Goal: Task Accomplishment & Management: Complete application form

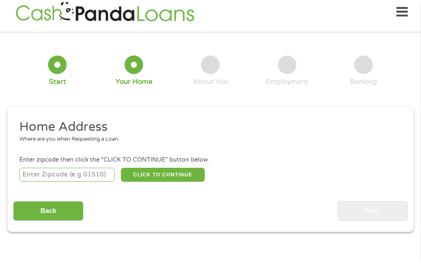
scroll to position [3, 0]
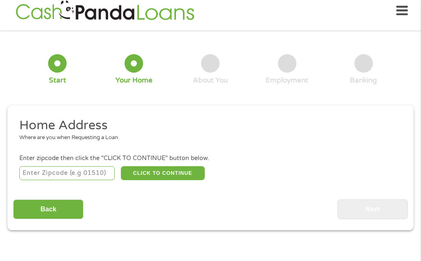
click at [65, 179] on input "number" at bounding box center [67, 173] width 96 height 14
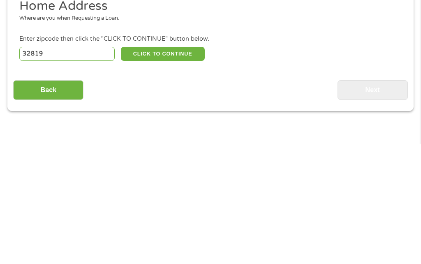
type input "32819"
click at [174, 166] on button "CLICK TO CONTINUE" at bounding box center [163, 173] width 84 height 14
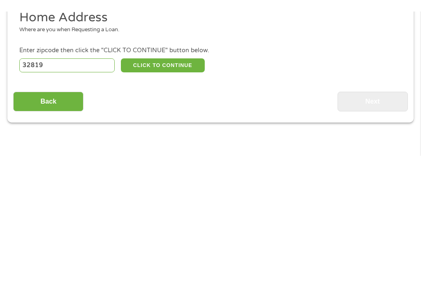
scroll to position [128, 0]
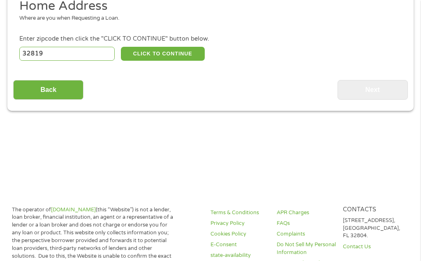
type input "32819"
type input "Orlando"
select select "[US_STATE]"
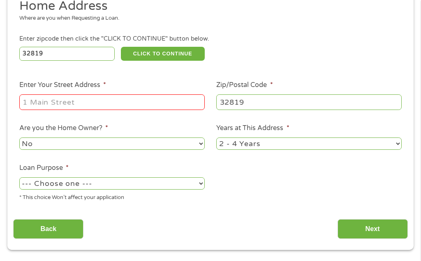
click at [147, 108] on input "Enter Your Street Address *" at bounding box center [111, 102] width 185 height 16
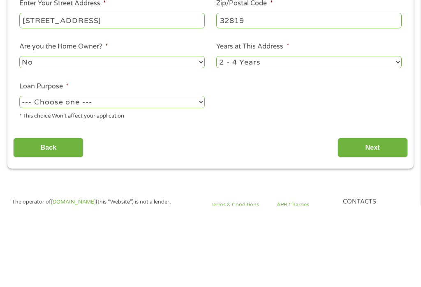
type input "[STREET_ADDRESS]"
click at [202, 177] on select "--- Choose one --- Pay Bills Debt Consolidation Home Improvement Major Purchase…" at bounding box center [111, 183] width 185 height 12
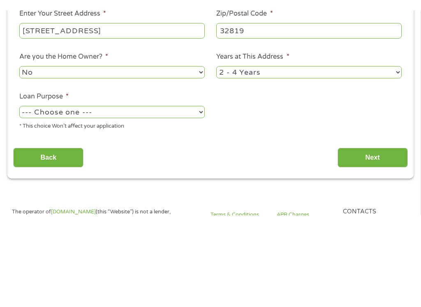
scroll to position [210, 0]
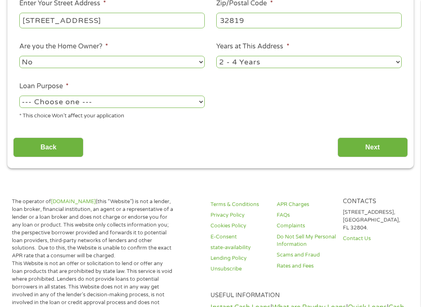
select select "shorttermcash"
click at [373, 158] on input "Next" at bounding box center [372, 148] width 70 height 20
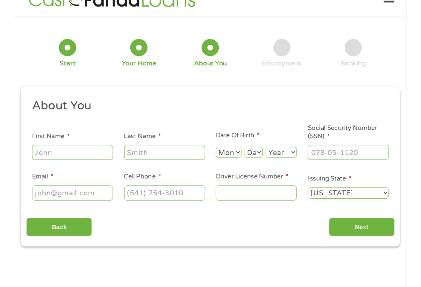
scroll to position [9, 0]
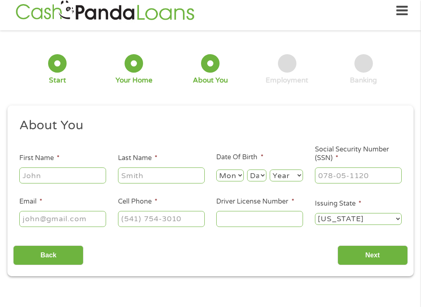
click at [60, 177] on input "First Name *" at bounding box center [62, 176] width 87 height 16
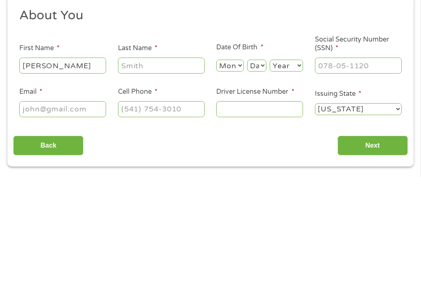
type input "[PERSON_NAME]"
click at [160, 168] on input "Last Name *" at bounding box center [161, 176] width 87 height 16
type input "[PERSON_NAME]"
click at [228, 170] on select "Month 1 2 3 4 5 6 7 8 9 10 11 12" at bounding box center [229, 176] width 27 height 12
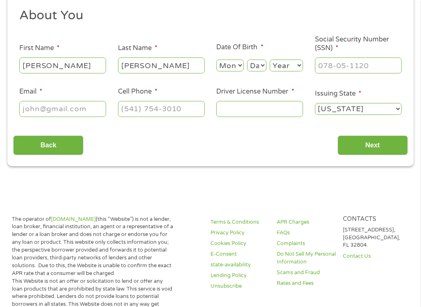
select select "12"
click at [260, 68] on select "Day 1 2 3 4 5 6 7 8 9 10 11 12 13 14 15 16 17 18 19 20 21 22 23 24 25 26 27 28 …" at bounding box center [256, 66] width 19 height 12
select select "7"
click at [295, 71] on select "Year [DATE] 2006 2005 2004 2003 2002 2001 2000 1999 1998 1997 1996 1995 1994 19…" at bounding box center [286, 66] width 33 height 12
select select "1953"
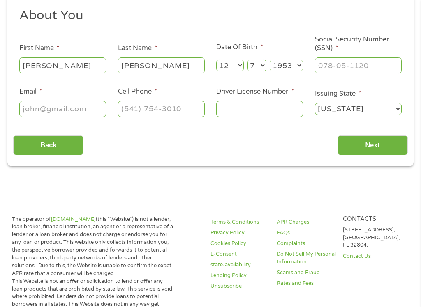
click at [377, 73] on input "Social Security Number (SSN) *" at bounding box center [358, 66] width 87 height 16
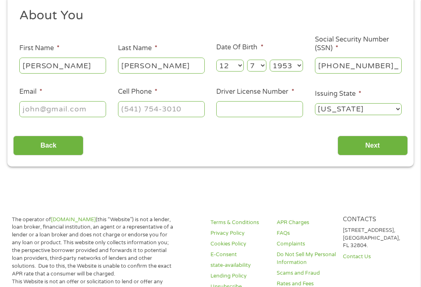
type input "442-64-1326"
click at [77, 115] on input "Email *" at bounding box center [62, 109] width 87 height 16
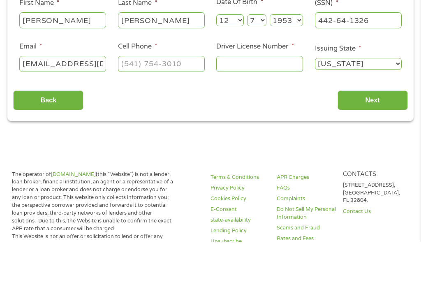
type input "[EMAIL_ADDRESS][DOMAIN_NAME]"
click at [169, 101] on input "Cell Phone *" at bounding box center [161, 109] width 87 height 16
type input "[PHONE_NUMBER]"
click at [269, 101] on input "Driver License Number *" at bounding box center [259, 109] width 87 height 16
type input "W41655953947"
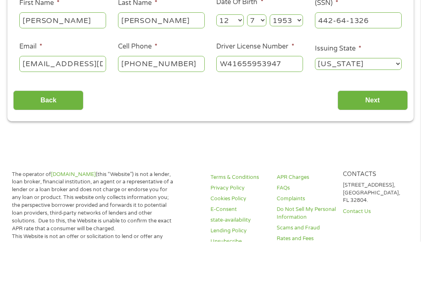
click at [386, 136] on input "Next" at bounding box center [372, 146] width 70 height 20
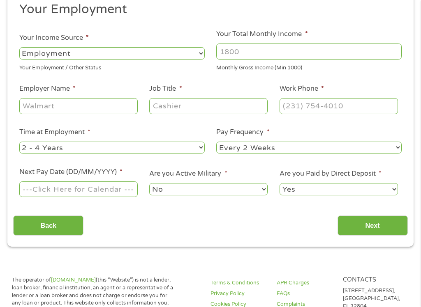
scroll to position [9, 0]
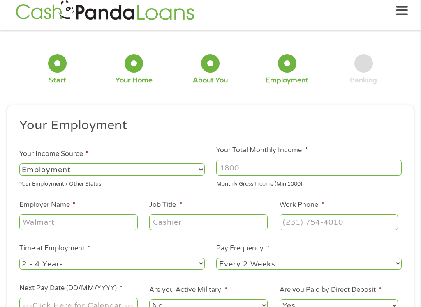
click at [193, 168] on select "--- Choose one --- Employment [DEMOGRAPHIC_DATA] Benefits" at bounding box center [111, 170] width 185 height 12
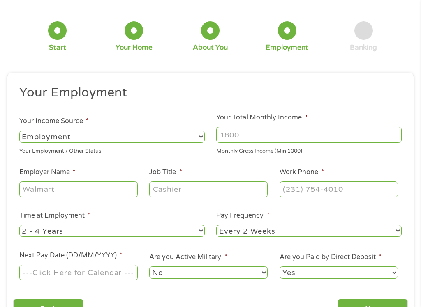
scroll to position [40, 0]
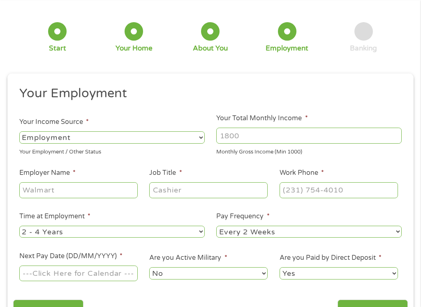
click at [194, 130] on li "Your Income Source * --- Choose one --- Employment [DEMOGRAPHIC_DATA] Benefits …" at bounding box center [111, 137] width 197 height 39
click at [196, 141] on select "--- Choose one --- Employment [DEMOGRAPHIC_DATA] Benefits" at bounding box center [111, 137] width 185 height 12
click at [246, 143] on input "Your Total Monthly Income *" at bounding box center [308, 136] width 185 height 16
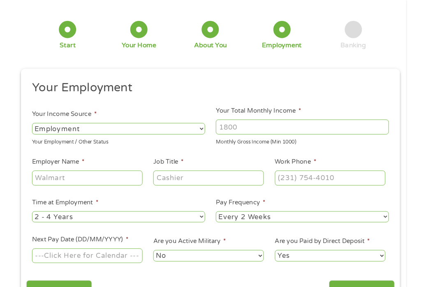
scroll to position [40, 0]
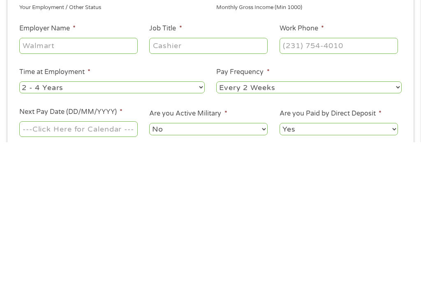
type input "1200"
click at [397, 226] on select "--- Choose one --- Every 2 Weeks Every Week Monthly Semi-Monthly" at bounding box center [308, 232] width 185 height 12
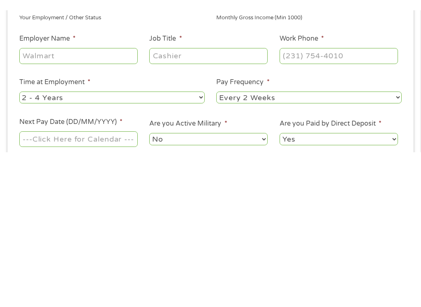
scroll to position [185, 0]
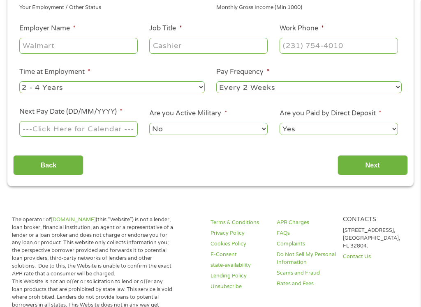
select select "monthly"
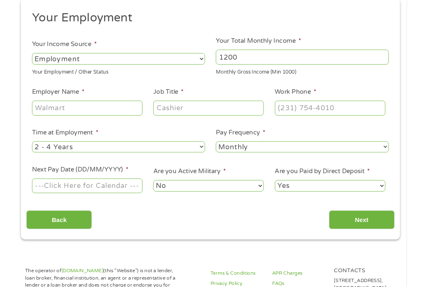
scroll to position [113, 0]
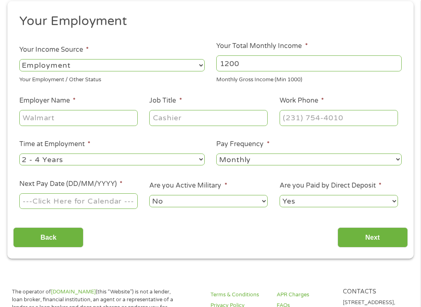
click at [200, 69] on select "--- Choose one --- Employment [DEMOGRAPHIC_DATA] Benefits" at bounding box center [111, 65] width 185 height 12
select select "benefits"
type input "Other"
type input "[PHONE_NUMBER]"
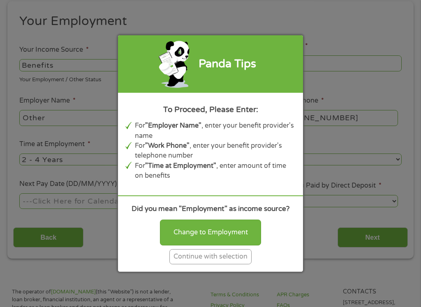
click at [219, 244] on div "Change to Employment" at bounding box center [210, 232] width 101 height 25
select select "fullTime"
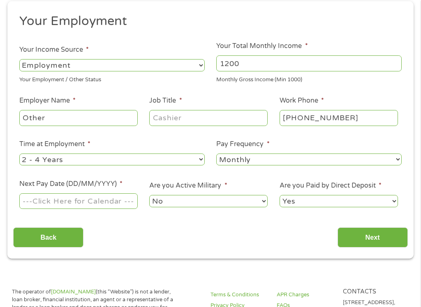
click at [113, 123] on input "Other" at bounding box center [78, 118] width 118 height 16
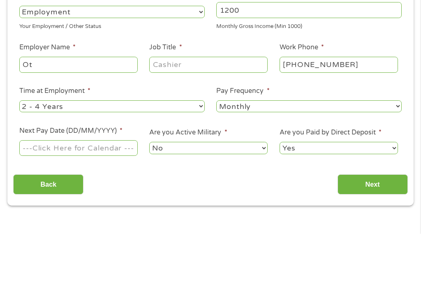
type input "O"
type input "Social Security"
click at [202, 110] on input "Job Title *" at bounding box center [208, 118] width 118 height 16
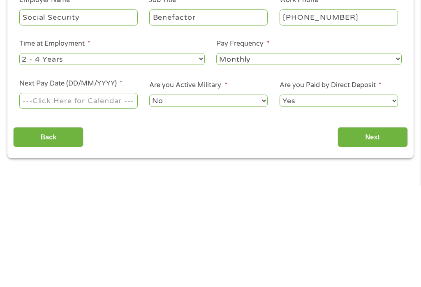
type input "Benefactor"
click at [101, 194] on input "Next Pay Date (DD/MM/YYYY) *" at bounding box center [78, 202] width 118 height 16
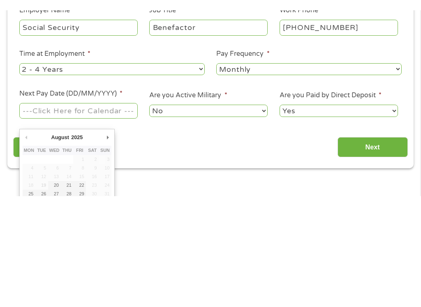
scroll to position [214, 0]
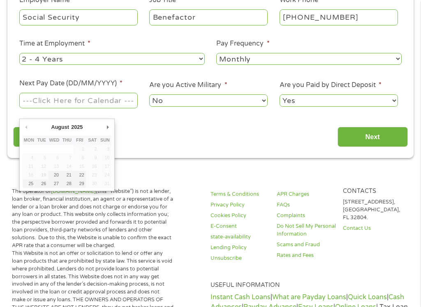
type input "[DATE]"
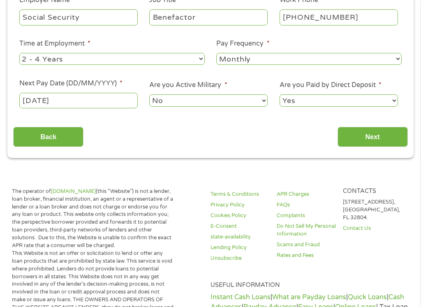
click at [394, 138] on input "Next" at bounding box center [372, 137] width 70 height 20
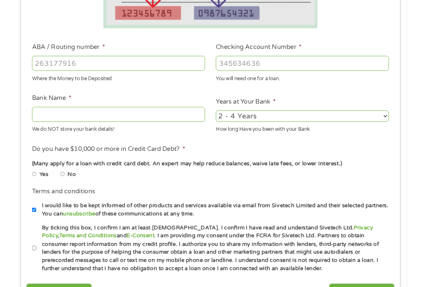
scroll to position [231, 0]
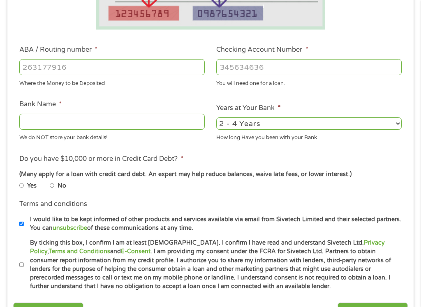
click at [71, 64] on input "ABA / Routing number *" at bounding box center [111, 67] width 185 height 16
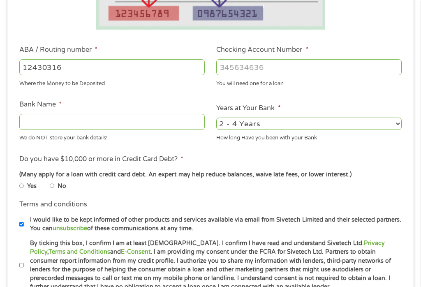
type input "124303162"
type input "GOBANK A DIVISION OF GREEN DOT BANK"
type input "124303162"
click at [331, 65] on input "Checking Account Number *" at bounding box center [308, 67] width 185 height 16
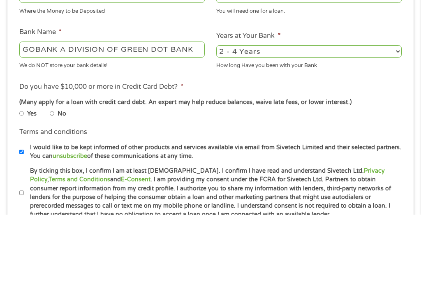
type input "15212261508526"
click at [55, 183] on input "No" at bounding box center [52, 185] width 5 height 5
radio input "true"
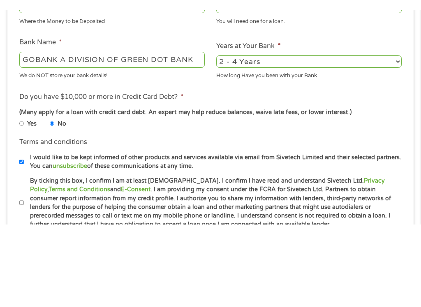
scroll to position [303, 0]
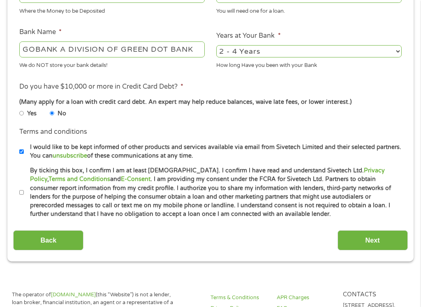
click at [24, 195] on input "By ticking this box, I confirm I am at least [DEMOGRAPHIC_DATA]. I confirm I ha…" at bounding box center [21, 192] width 5 height 5
checkbox input "true"
click at [392, 251] on input "Next" at bounding box center [372, 240] width 70 height 20
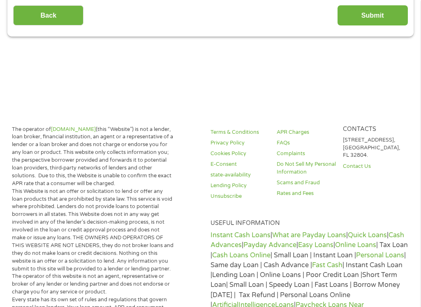
scroll to position [9, 0]
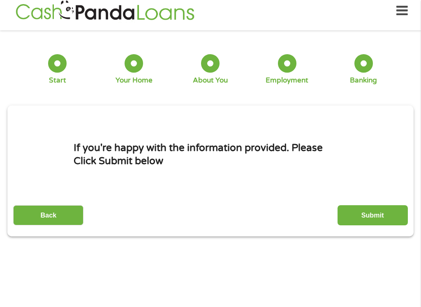
click at [383, 223] on input "Submit" at bounding box center [372, 215] width 70 height 20
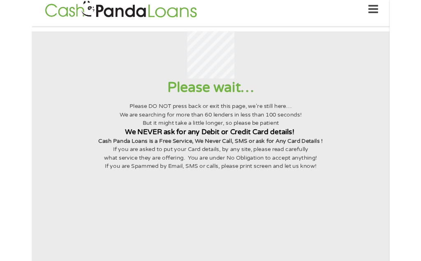
scroll to position [0, 0]
